Goal: Check status: Check status

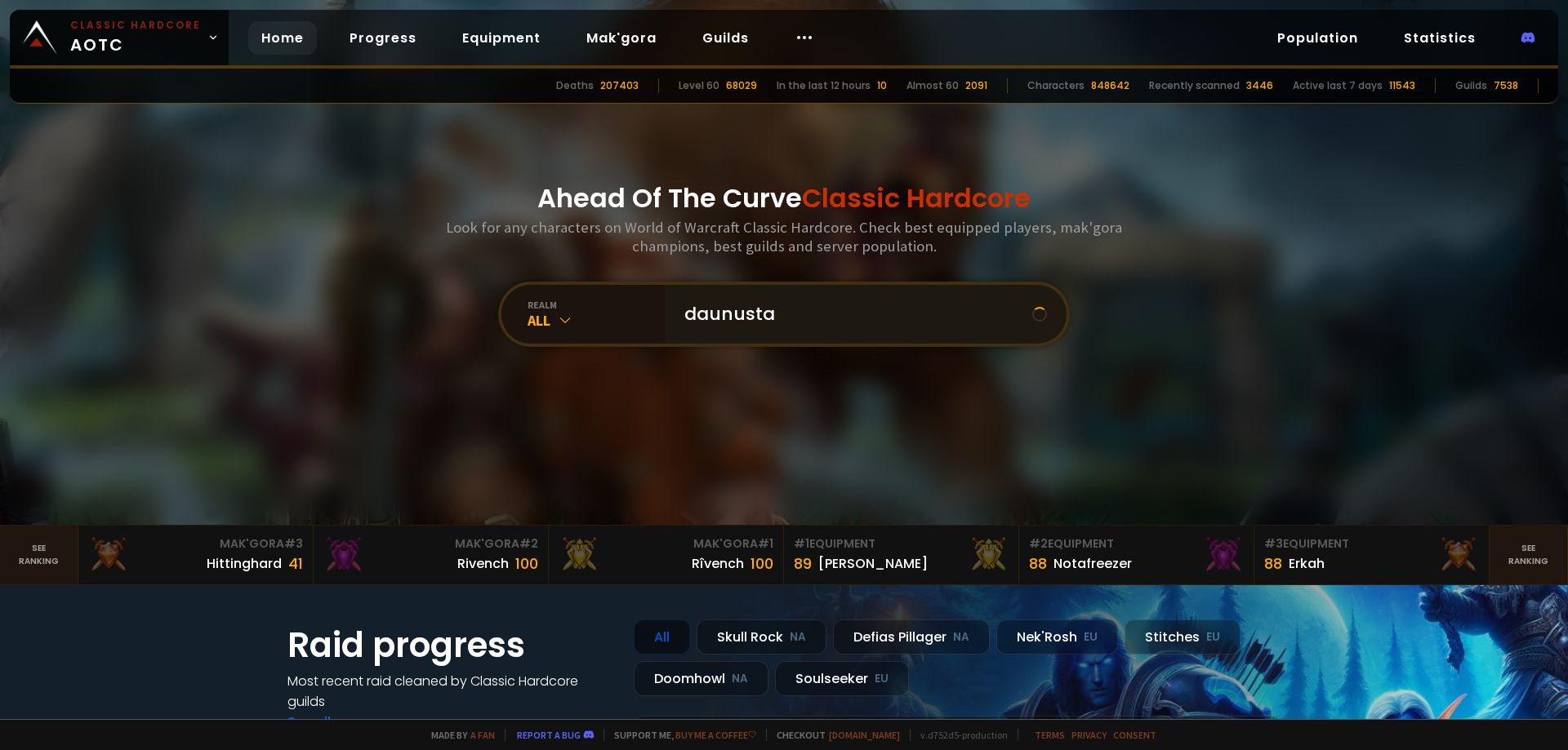
type input "daunustau"
click at [807, 313] on input "text" at bounding box center [860, 314] width 372 height 59
type input "daunustauu"
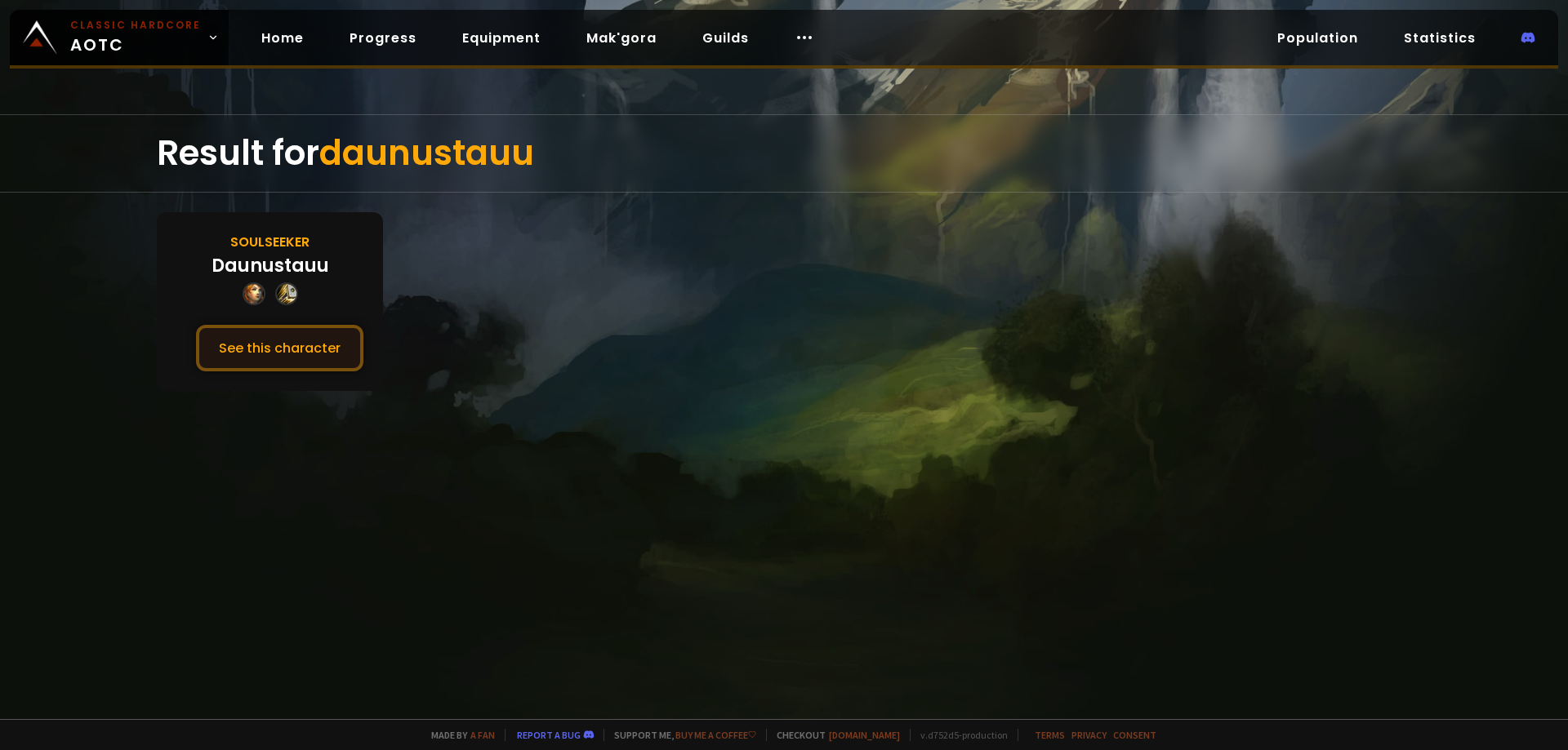
click at [314, 348] on button "See this character" at bounding box center [279, 348] width 167 height 47
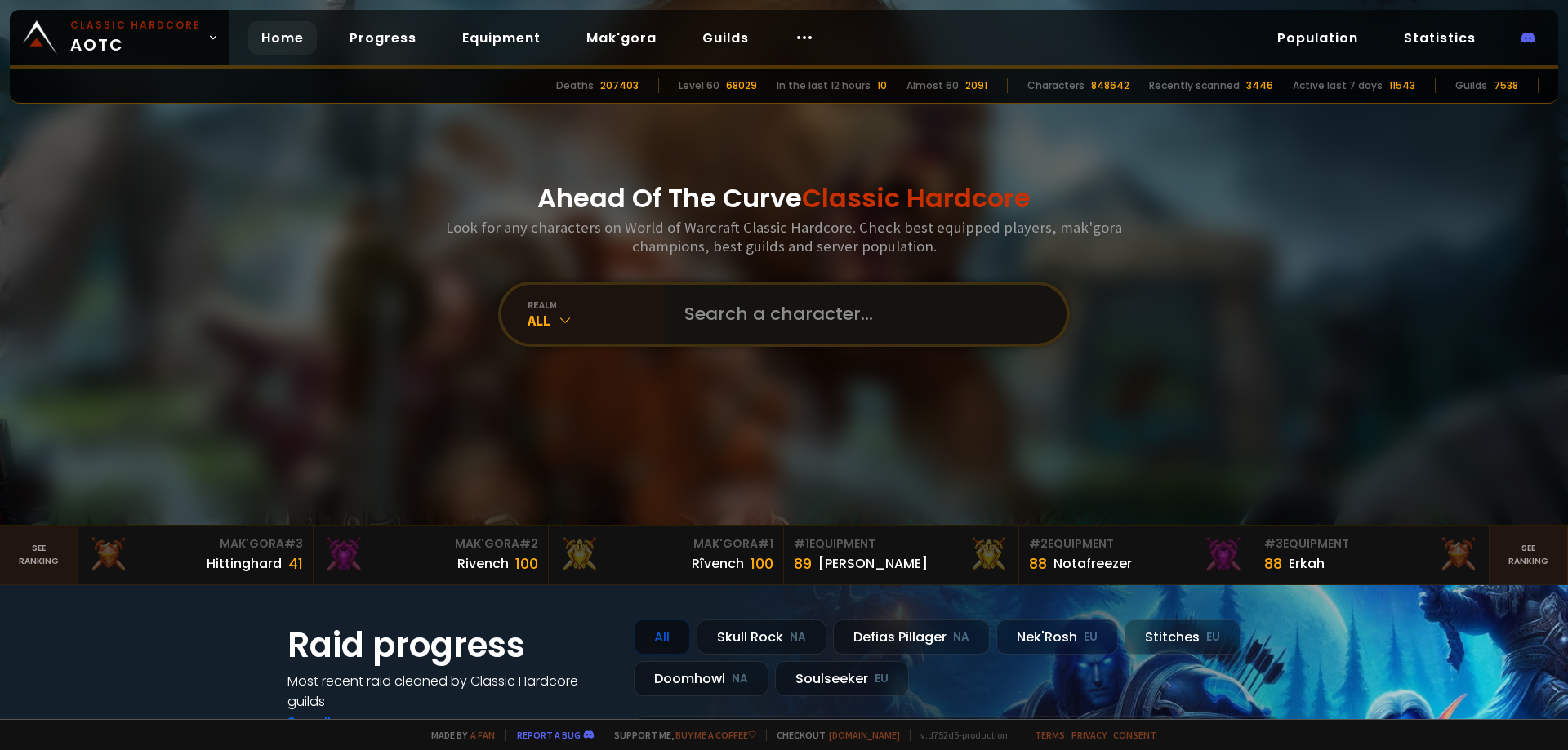
click at [768, 319] on input "text" at bounding box center [860, 314] width 372 height 59
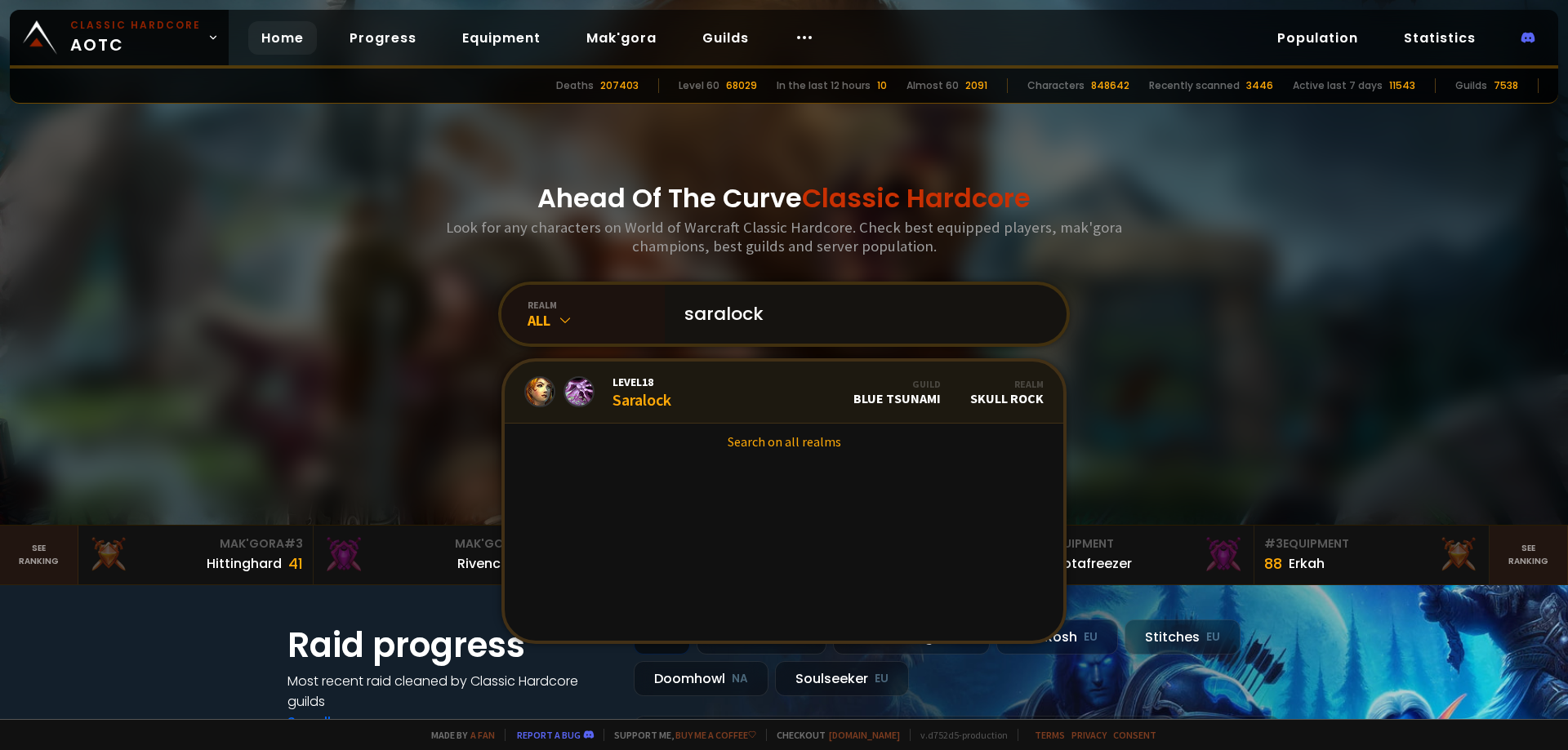
type input "saralock"
click at [688, 391] on link "Level 18 Saralock Guild Blue Tsunami Realm Skull Rock" at bounding box center [784, 393] width 558 height 62
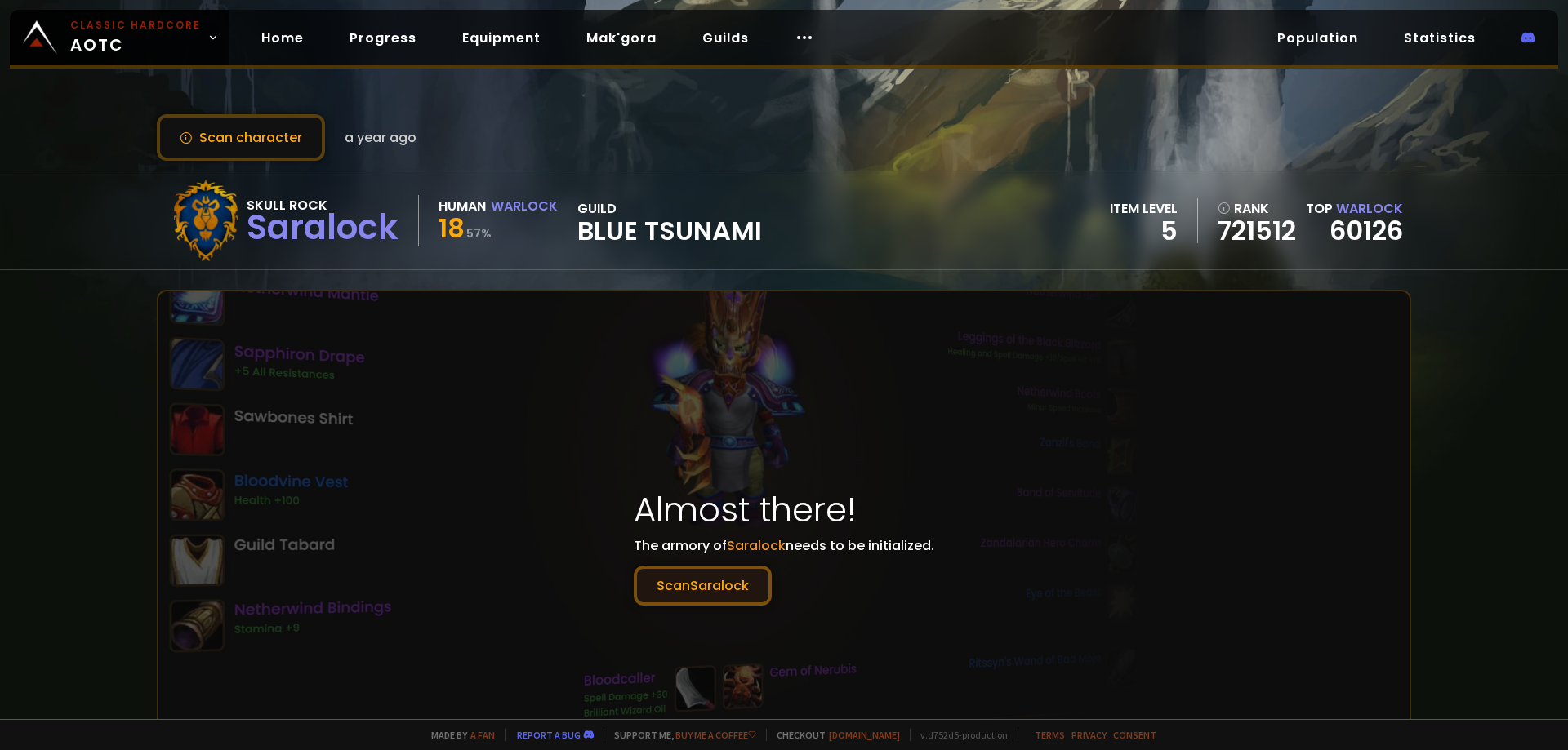
click at [739, 599] on button "[PERSON_NAME]" at bounding box center [703, 586] width 138 height 40
